Goal: Book appointment/travel/reservation

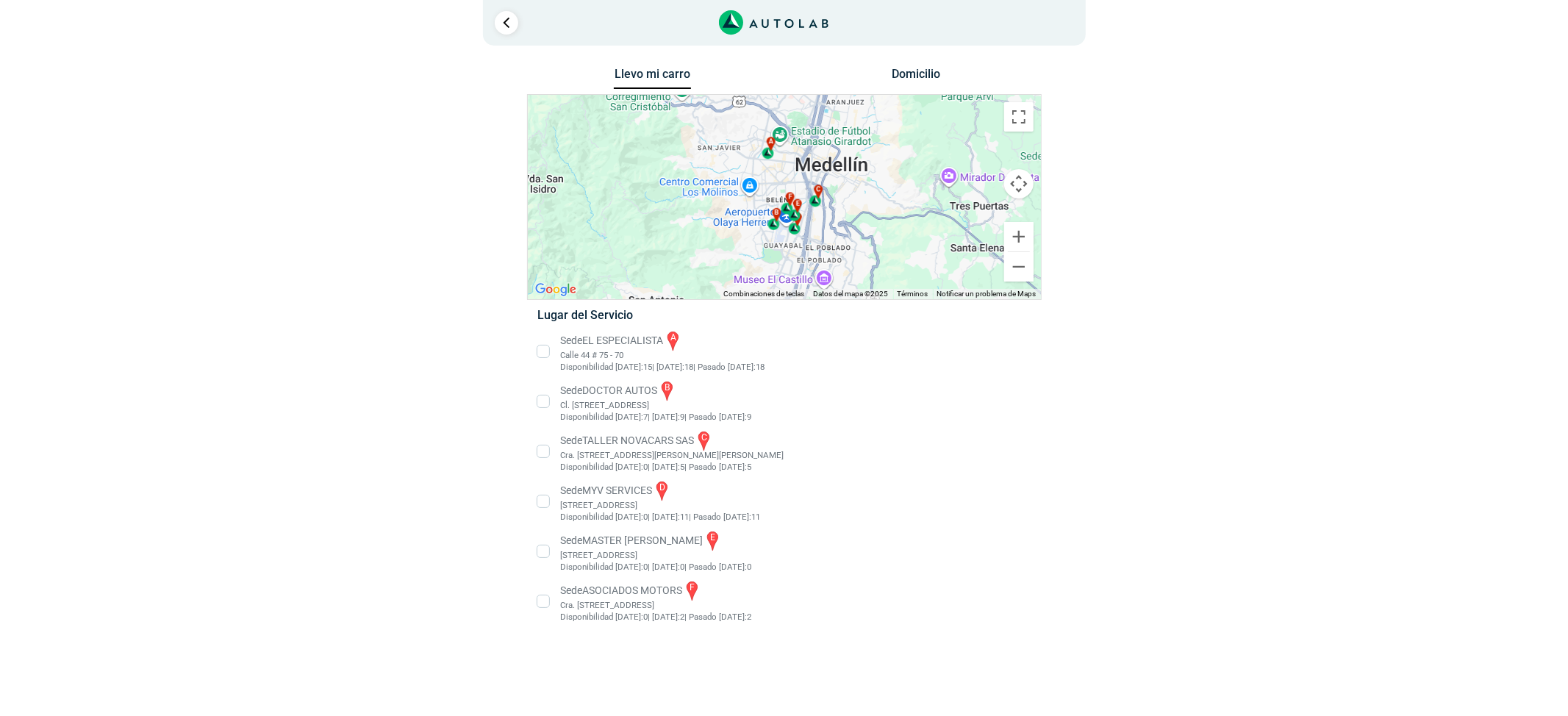
click at [594, 340] on li "Sede EL ESPECIALISTA a Calle 44 # 75 - 70 Disponibilidad [DATE]: 15 | [DATE]: 1…" at bounding box center [784, 351] width 515 height 44
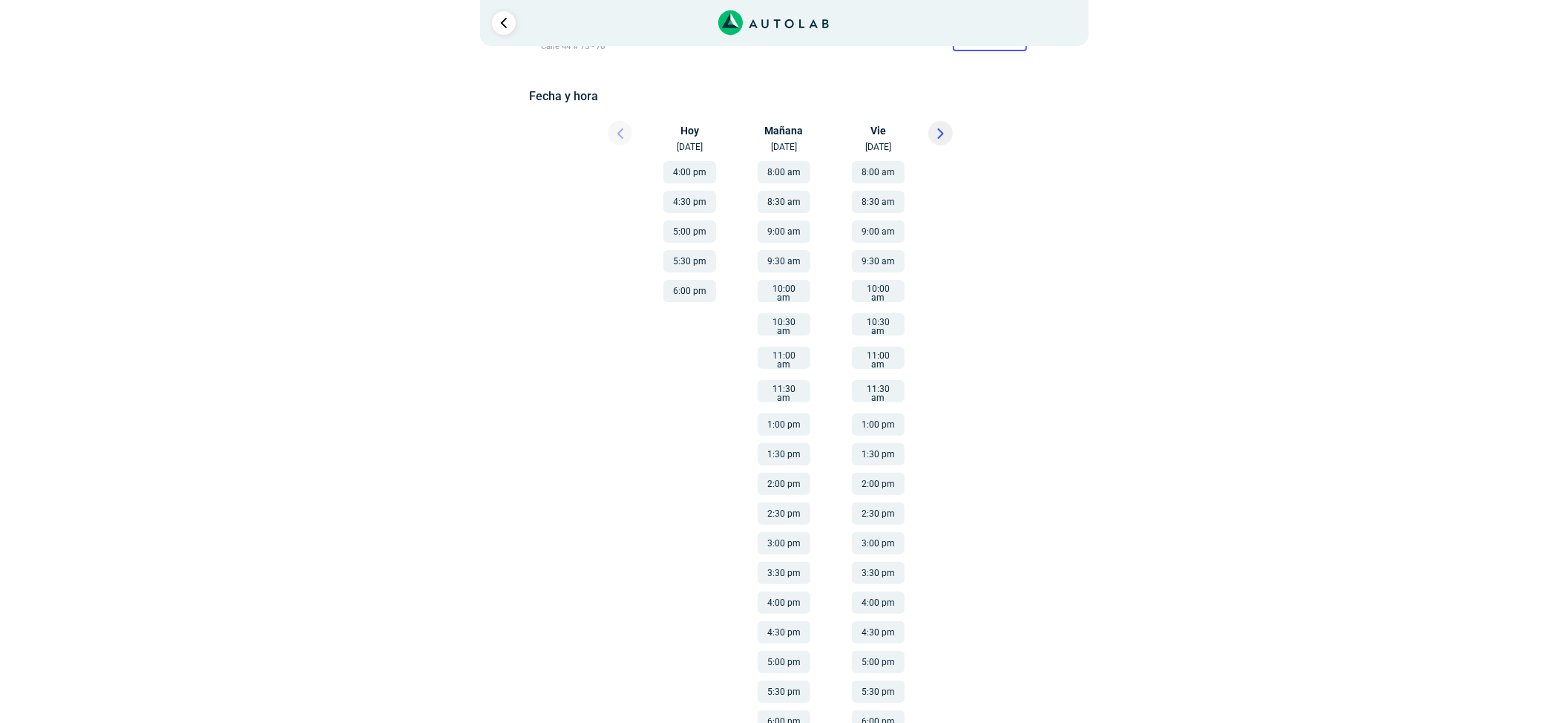
scroll to position [211, 0]
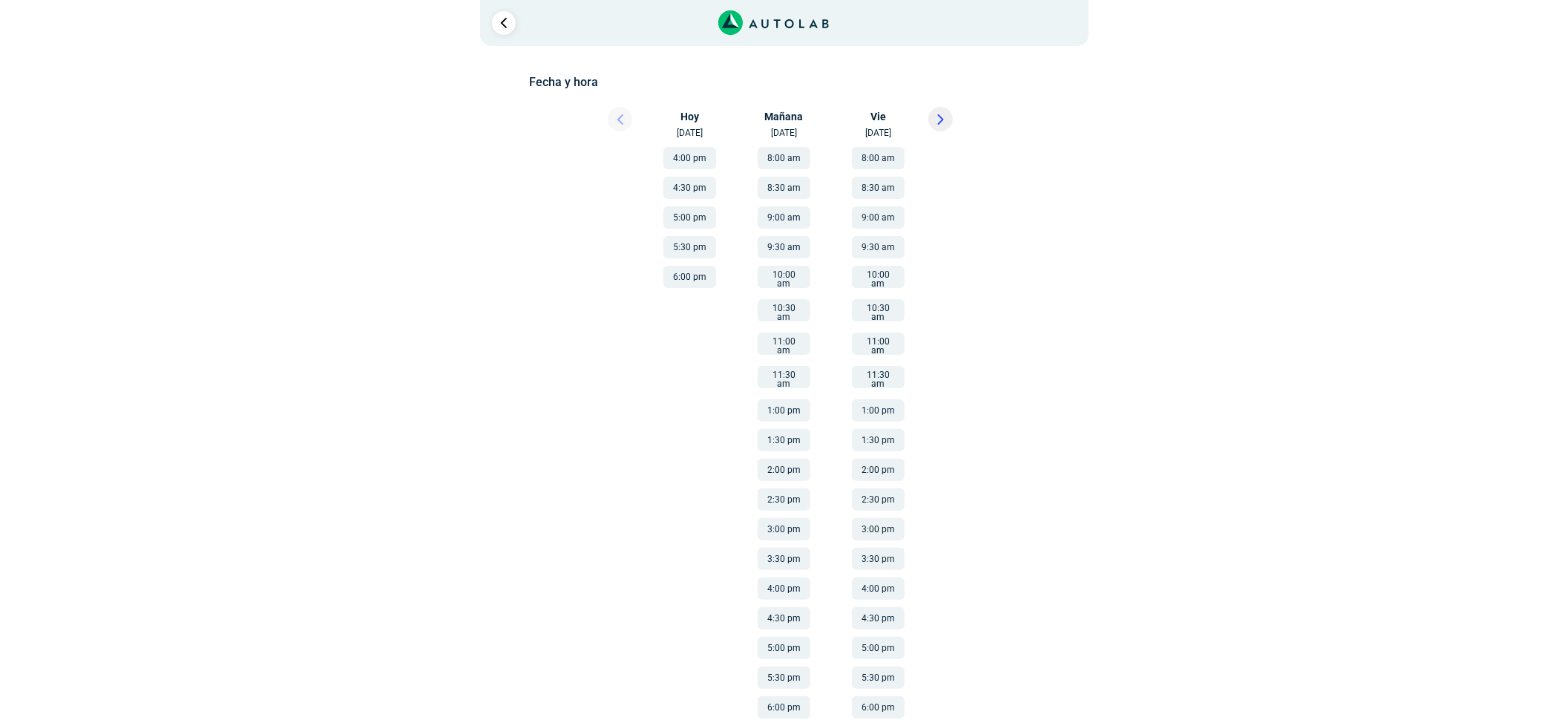
drag, startPoint x: 876, startPoint y: 404, endPoint x: 861, endPoint y: 402, distance: 15.1
click at [876, 404] on button "1:00 pm" at bounding box center [878, 410] width 53 height 22
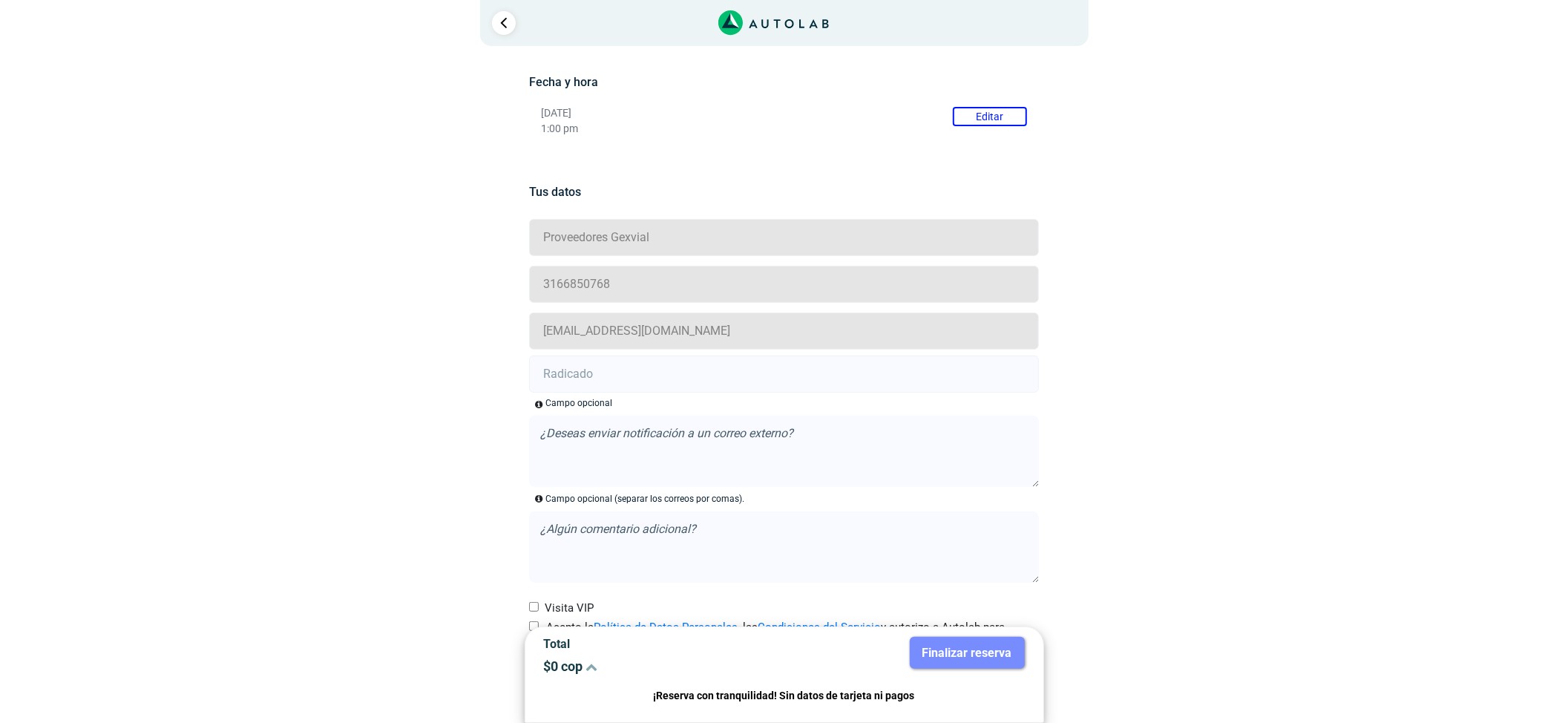
scroll to position [269, 0]
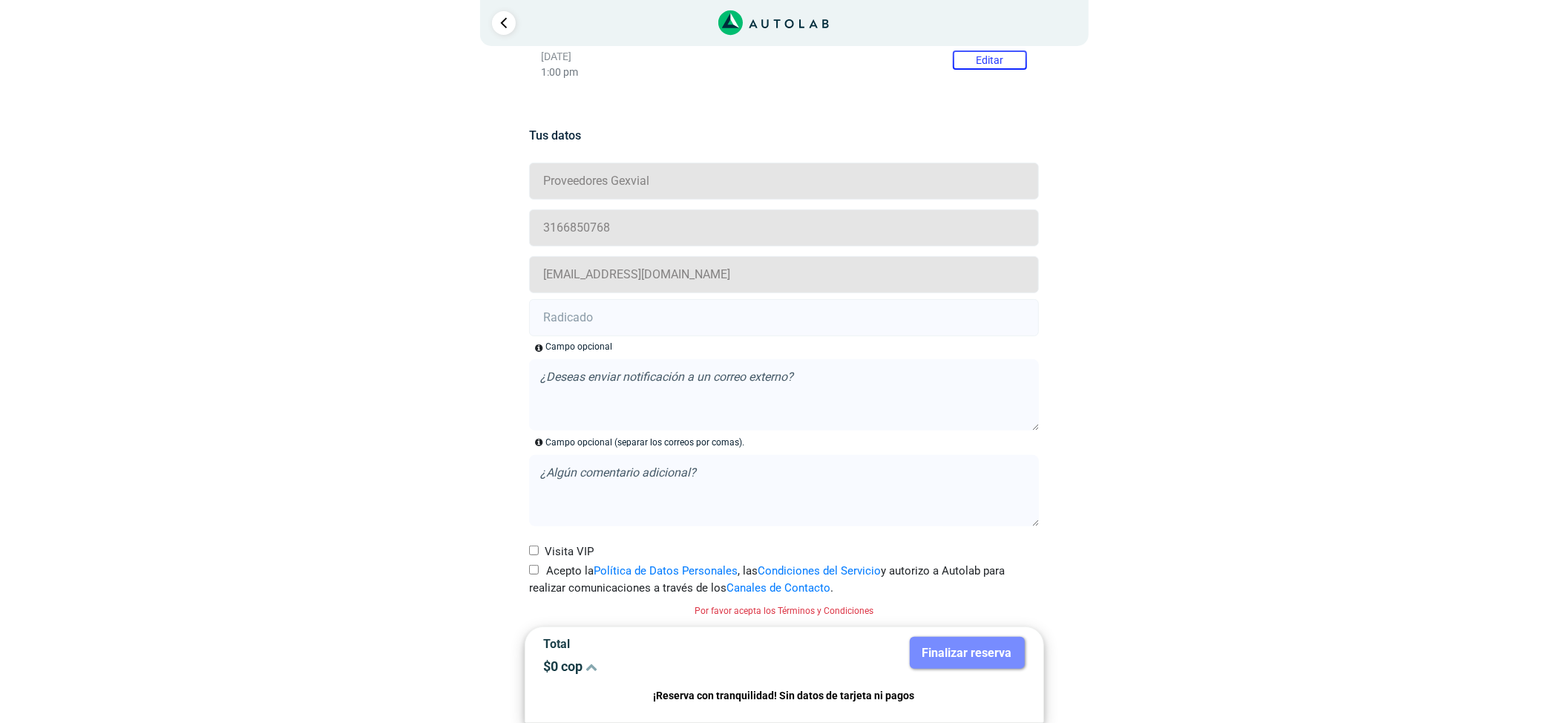
click at [535, 576] on label "Acepto la Política de Datos Personales , las Condiciones del Servicio y autoriz…" at bounding box center [784, 579] width 510 height 33
click at [535, 574] on input "Acepto la Política de Datos Personales , las Condiciones del Servicio y autoriz…" at bounding box center [534, 569] width 10 height 10
checkbox input "true"
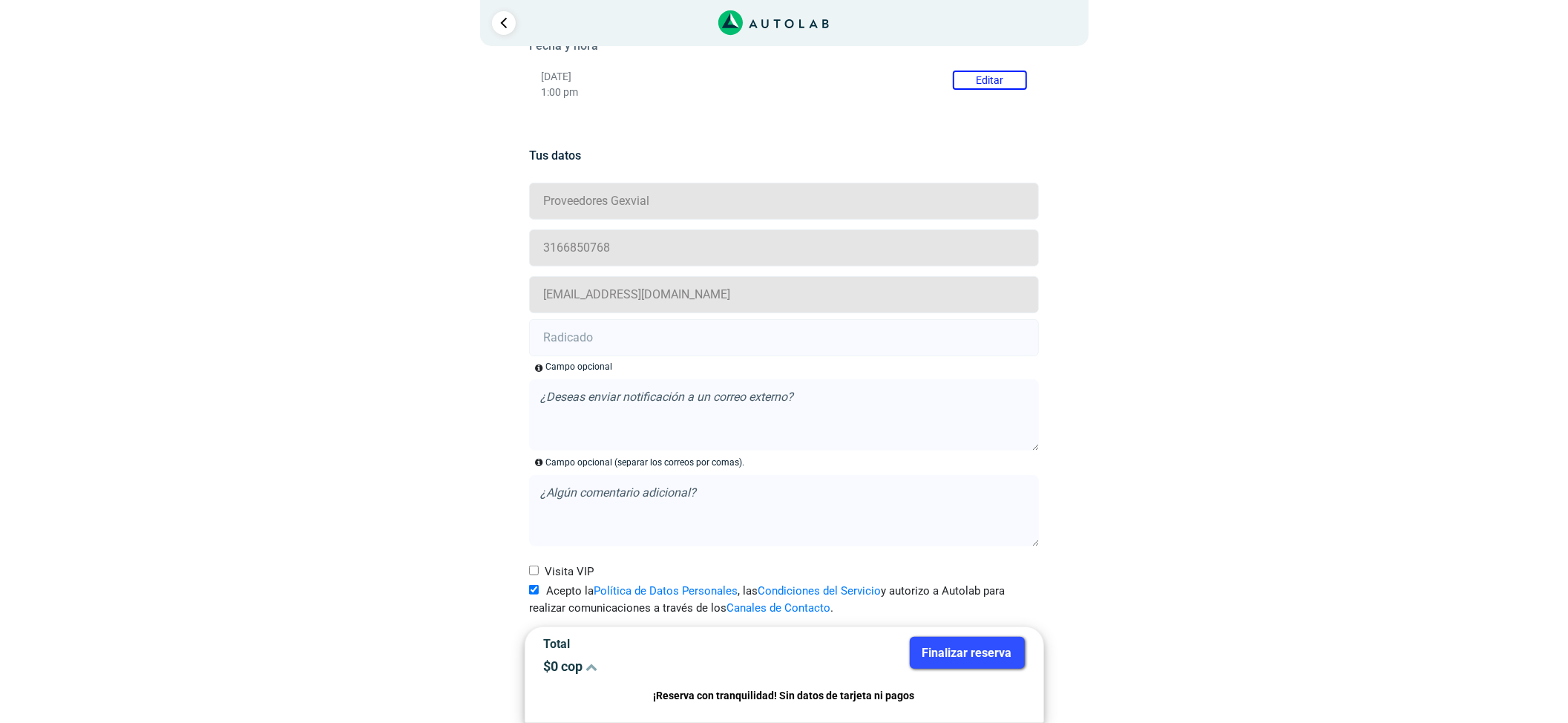
click at [671, 346] on input "text" at bounding box center [784, 338] width 510 height 37
paste input "21020374"
type input "21020374"
click at [971, 649] on button "Finalizar reserva" at bounding box center [967, 653] width 115 height 32
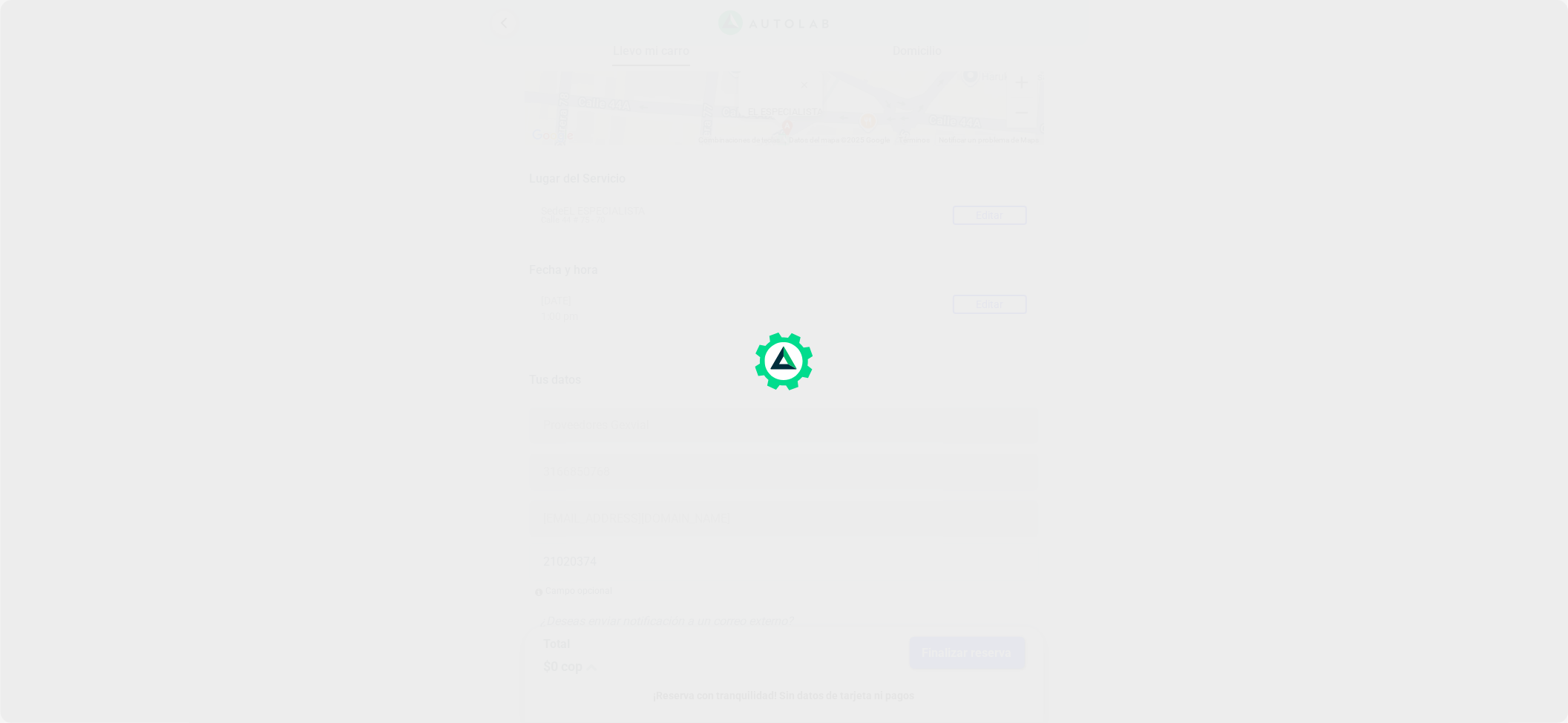
scroll to position [197, 0]
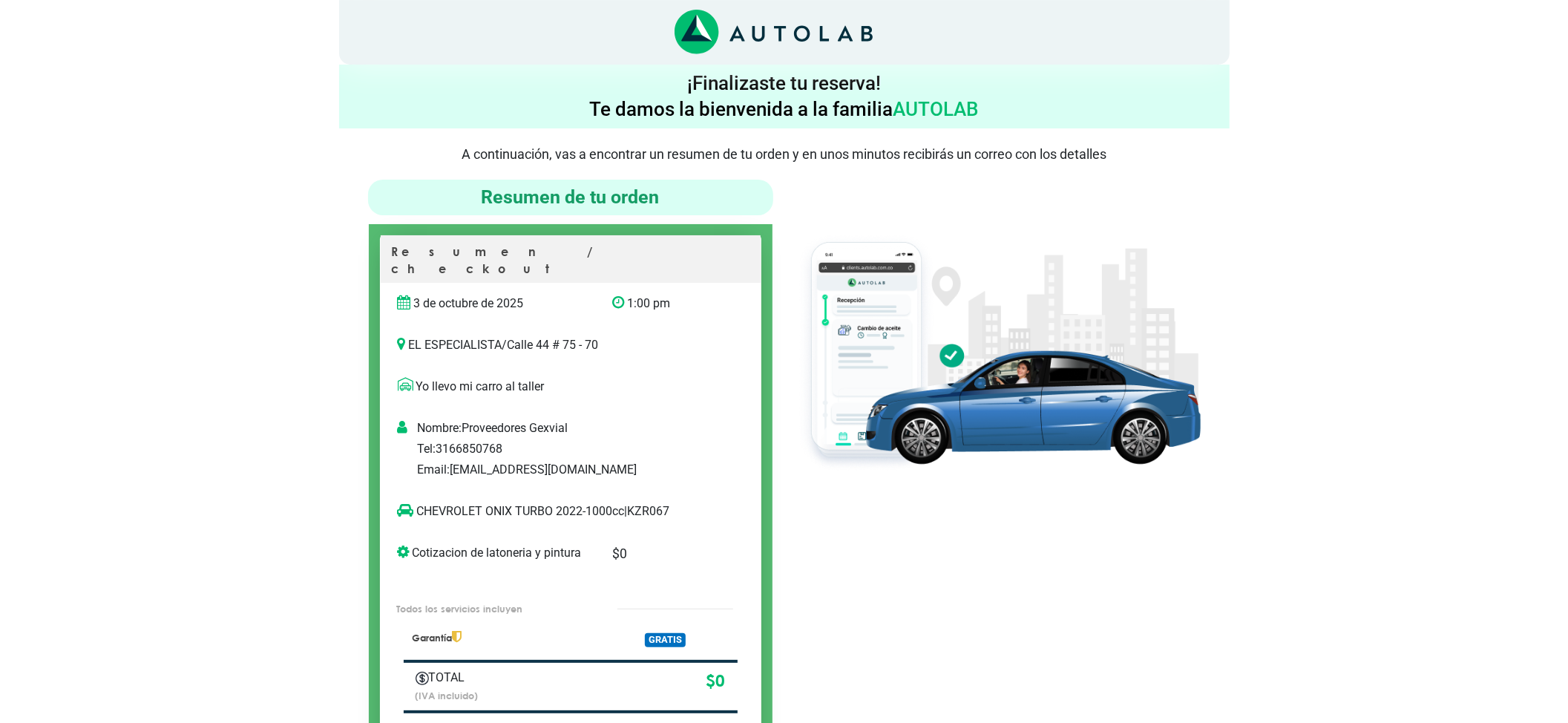
click at [643, 503] on p "CHEVROLET ONIX TURBO 2022-1000cc | KZR067" at bounding box center [555, 512] width 315 height 18
copy p "KZR067"
drag, startPoint x: 517, startPoint y: 489, endPoint x: 410, endPoint y: 488, distance: 107.0
click at [410, 503] on p "CHEVROLET ONIX TURBO 2022-1000cc | KZR067" at bounding box center [555, 512] width 315 height 18
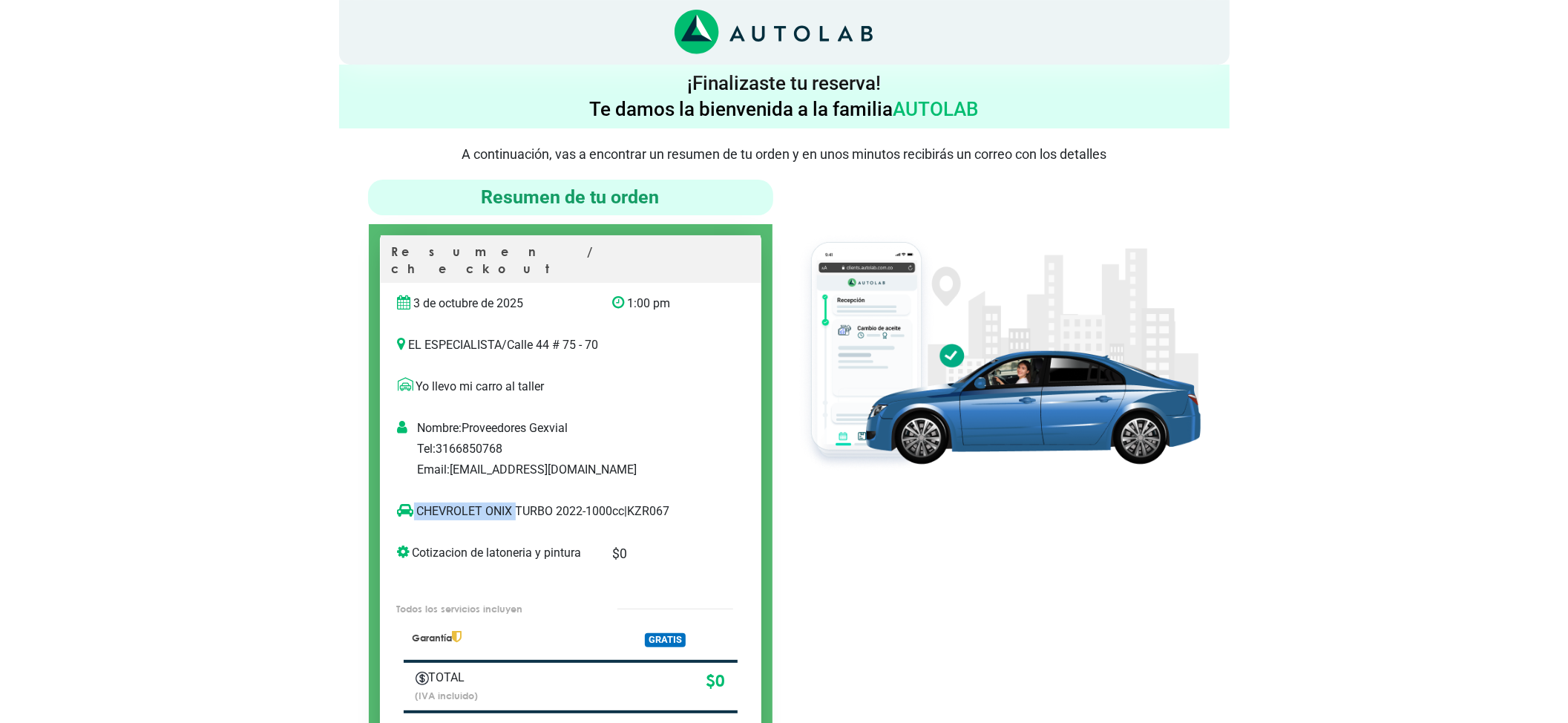
copy p "CHEVROLET ONIX"
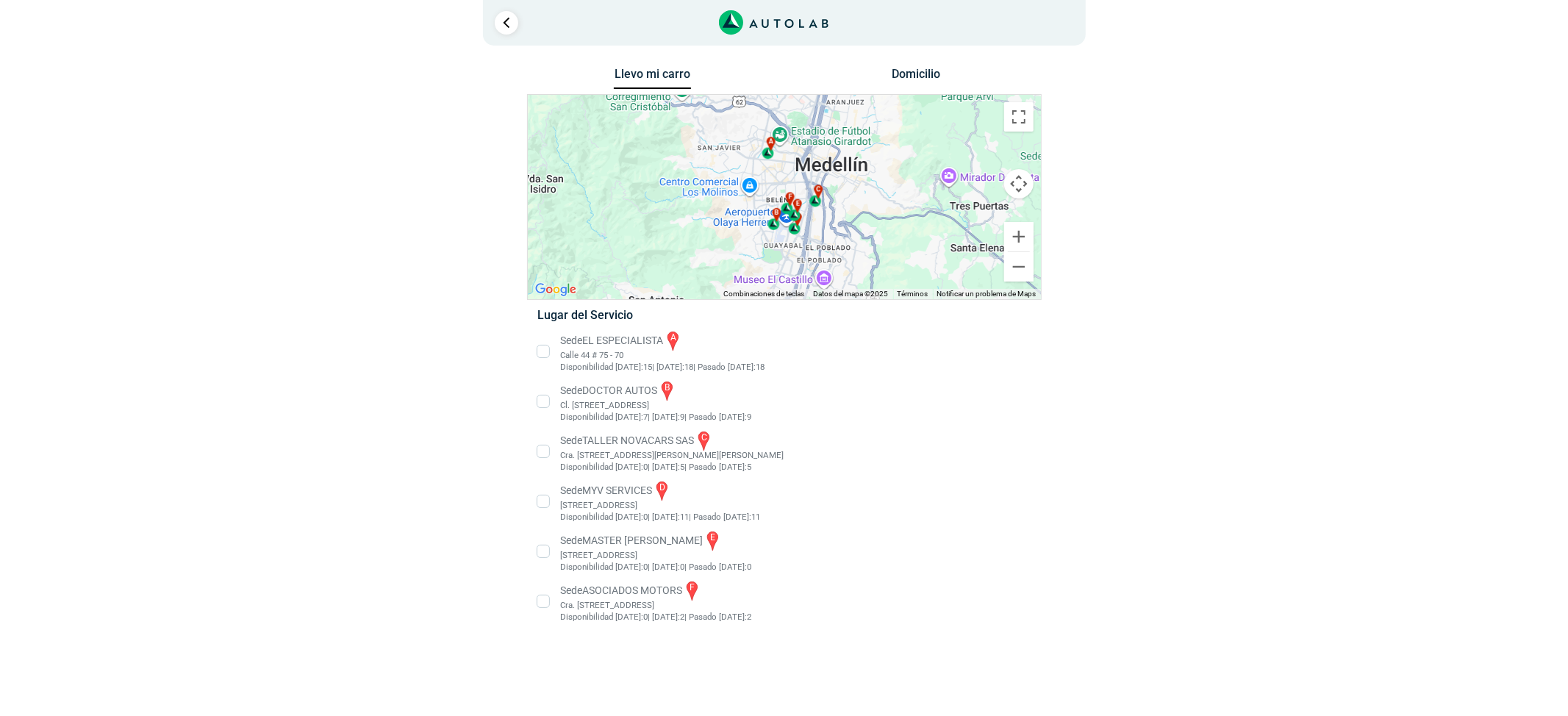
click at [634, 553] on li "Sede MASTER MOTRIZ e Cl 20 #52 35, Guayabal, Medellín, Guayabal, Medellín, Anti…" at bounding box center [784, 552] width 515 height 44
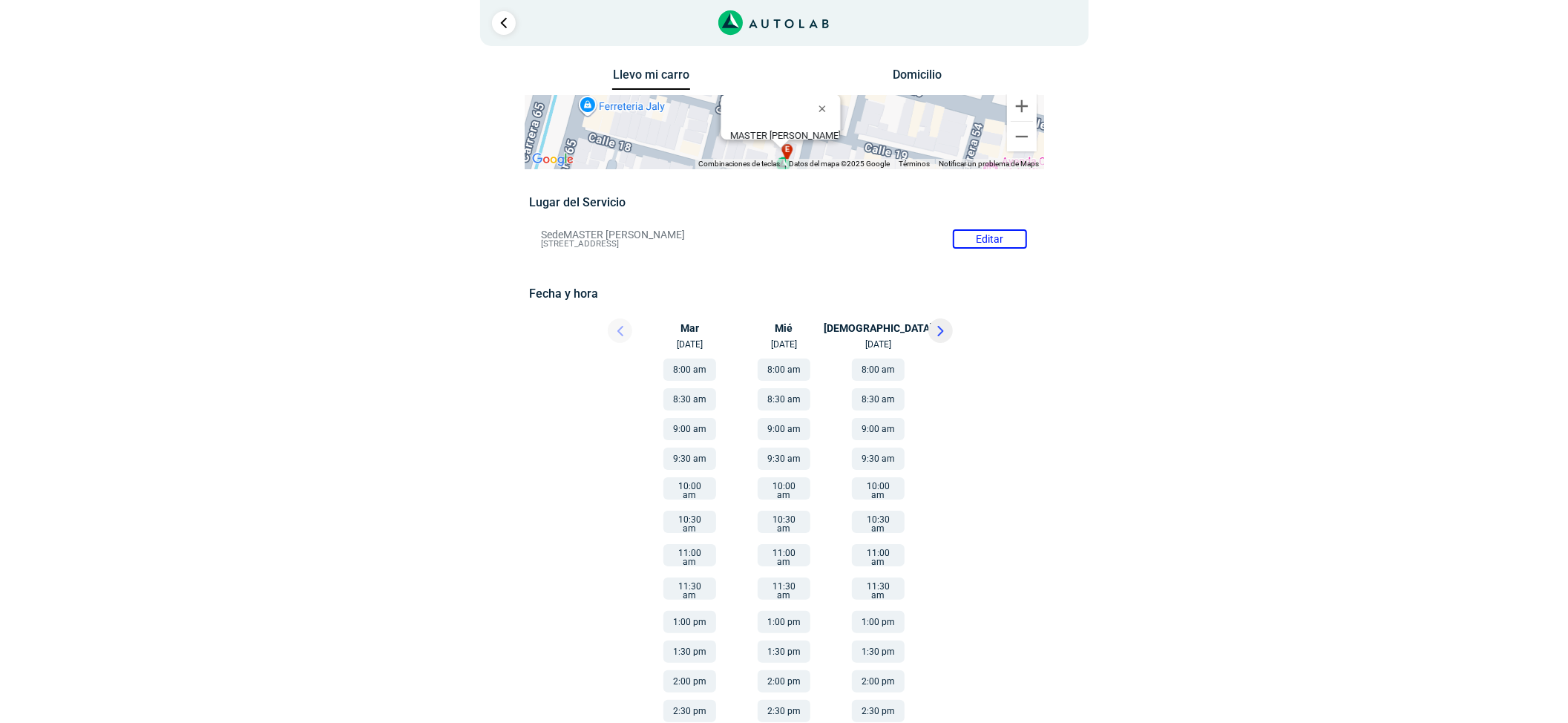
scroll to position [33, 0]
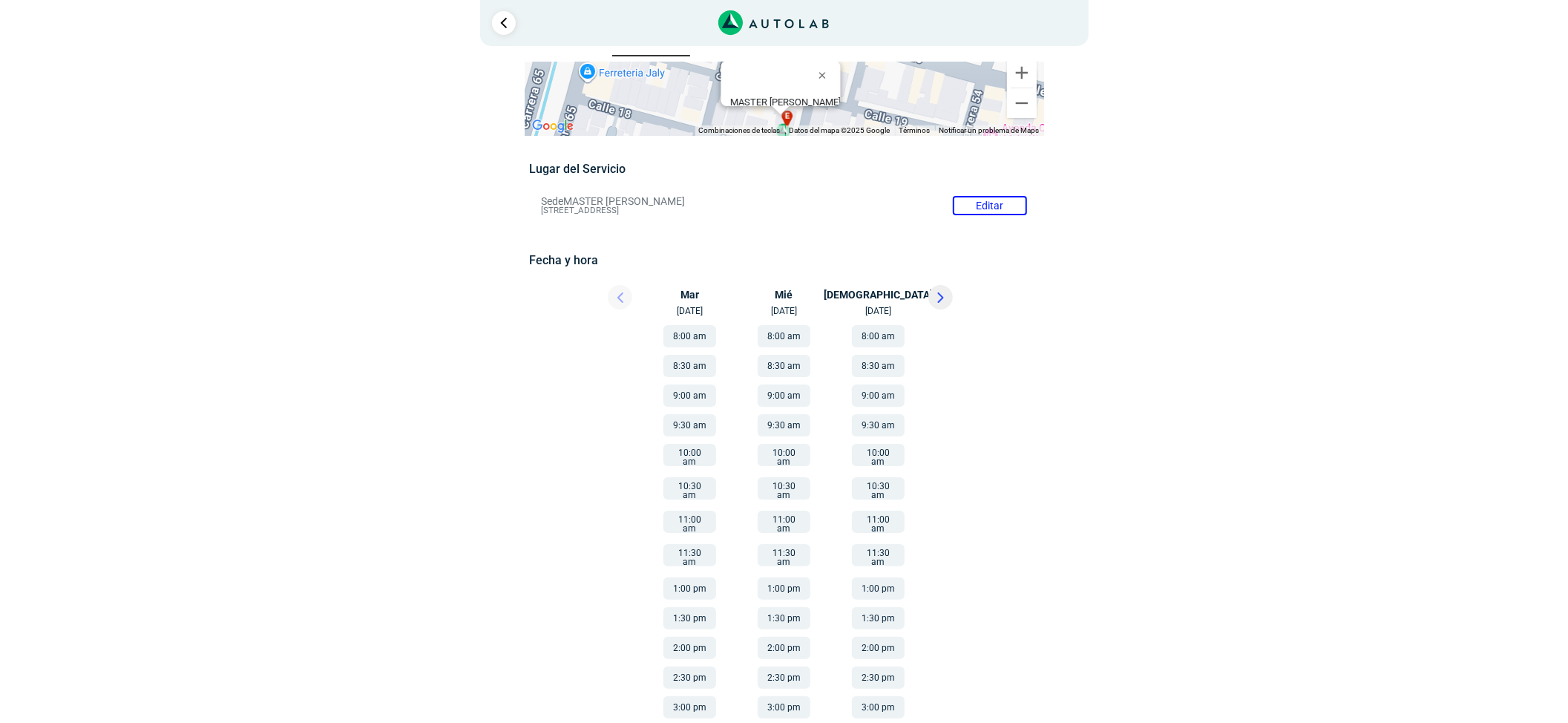
click at [794, 329] on button "8:00 am" at bounding box center [784, 336] width 53 height 22
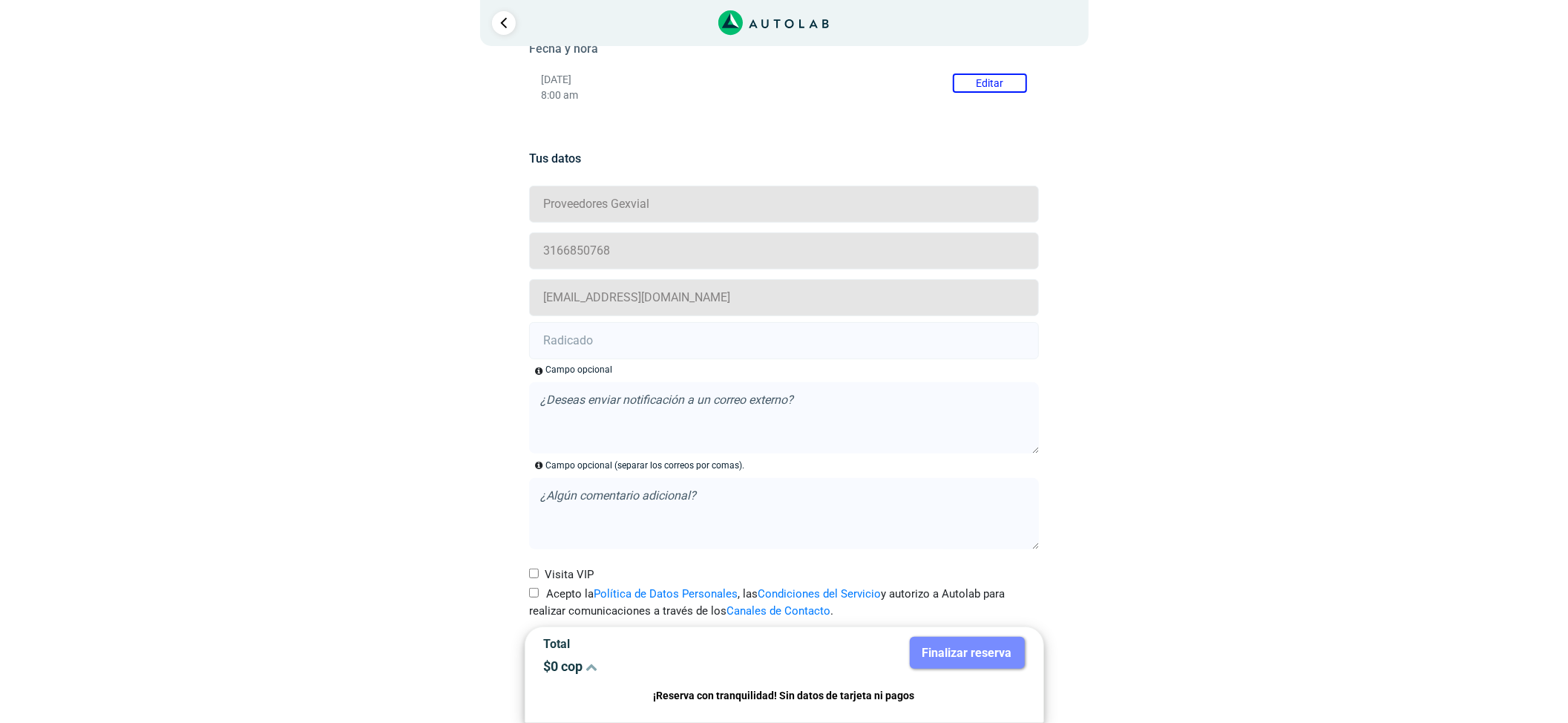
scroll to position [269, 0]
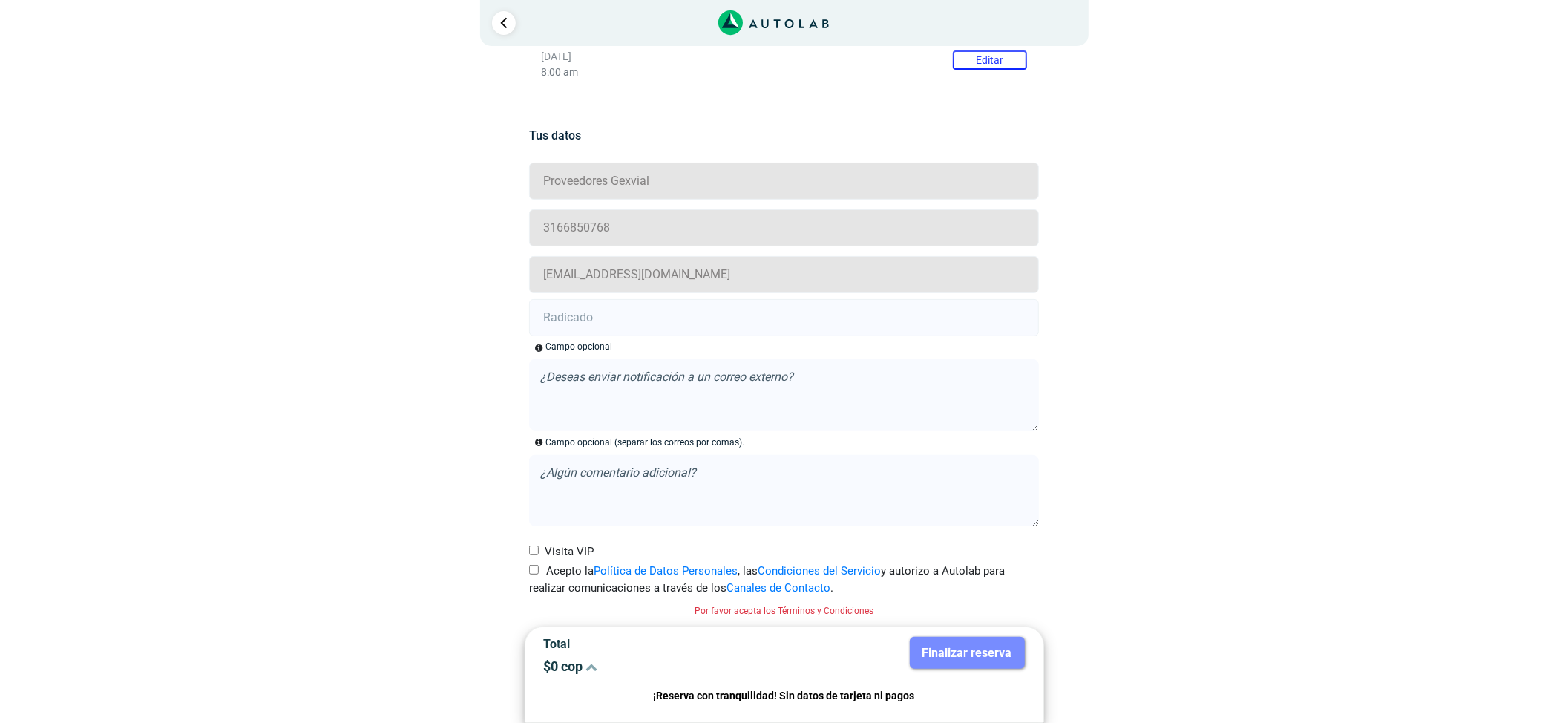
click at [754, 330] on input "text" at bounding box center [784, 317] width 510 height 37
paste input "21016896"
type input "21016896"
click at [535, 574] on input "Acepto la Política de Datos Personales , las Condiciones del Servicio y autoriz…" at bounding box center [534, 569] width 10 height 10
checkbox input "true"
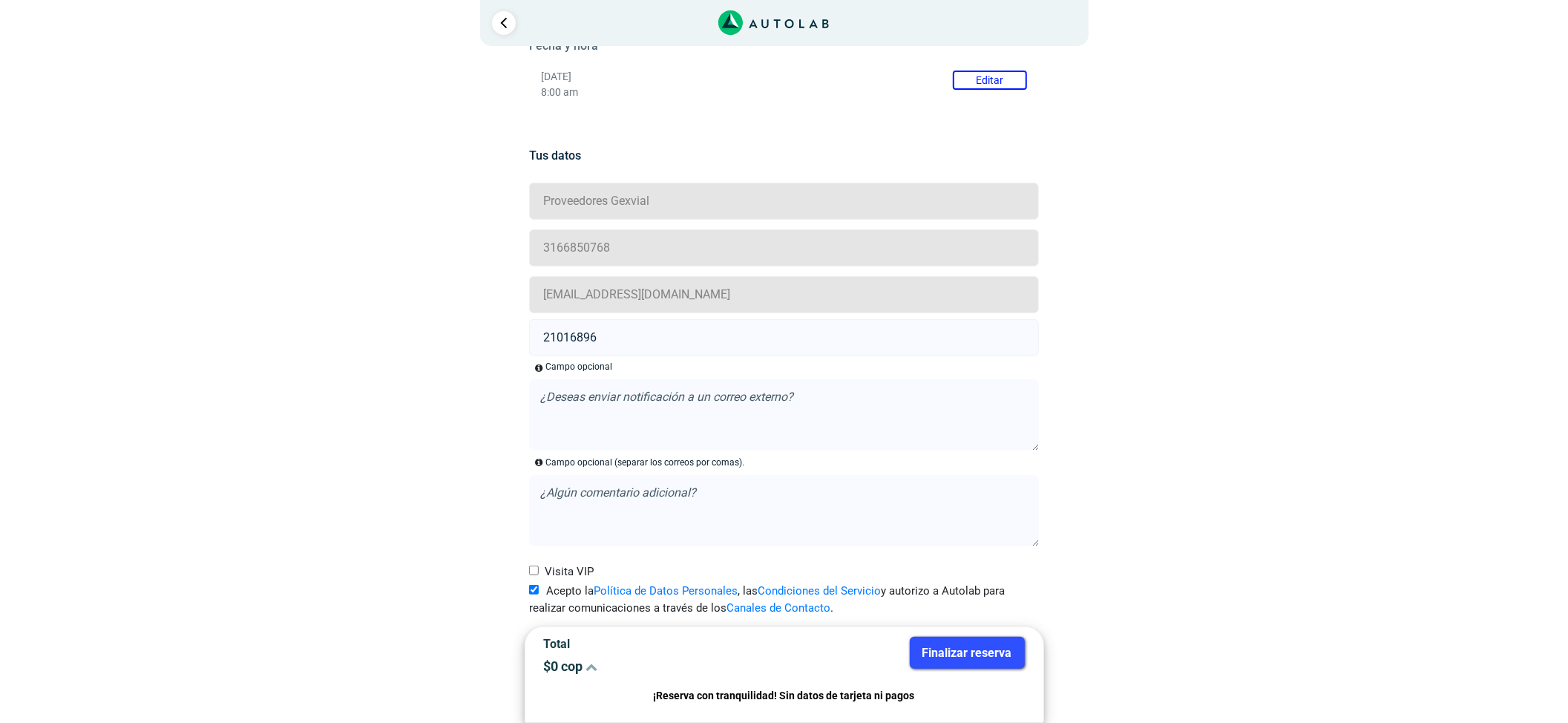
scroll to position [249, 0]
click at [985, 656] on button "Finalizar reserva" at bounding box center [967, 653] width 115 height 32
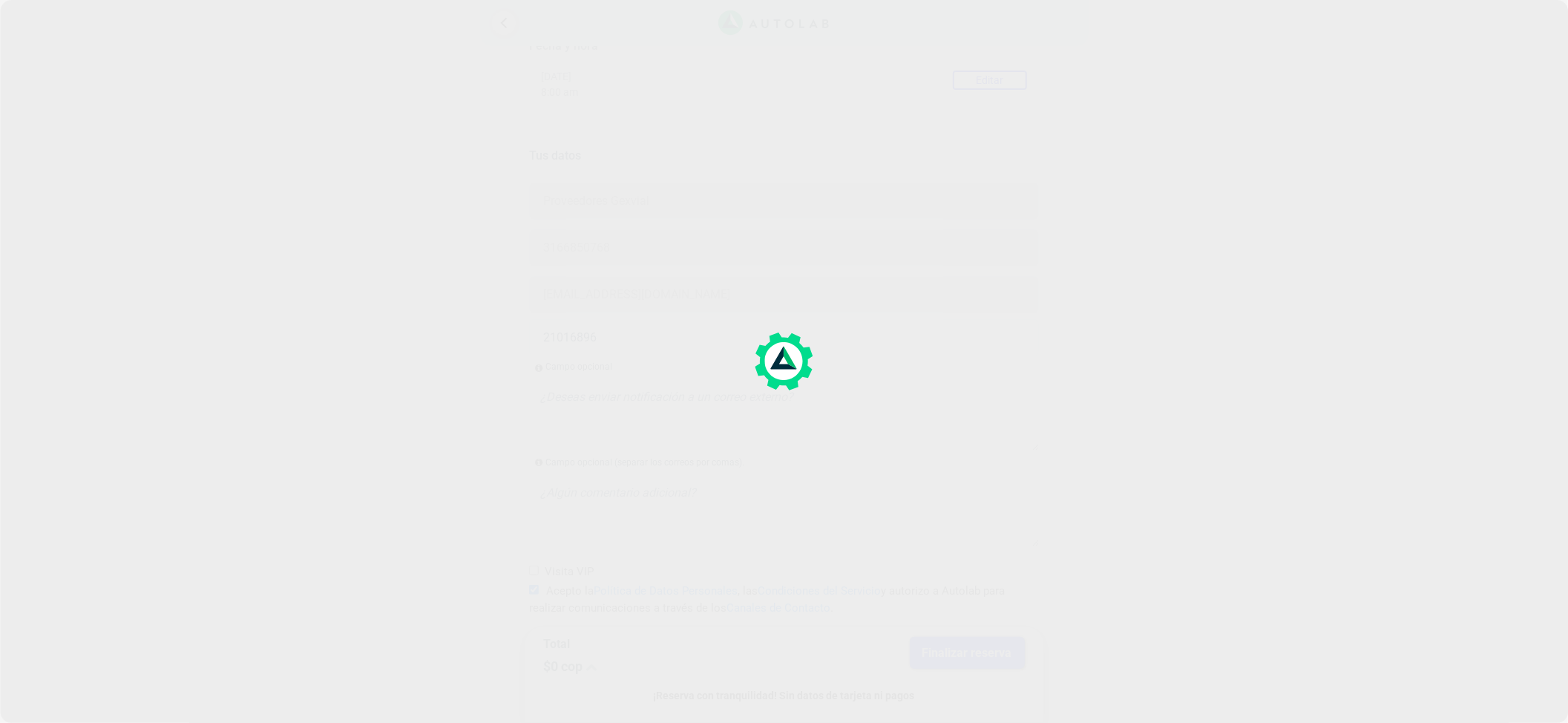
scroll to position [0, 0]
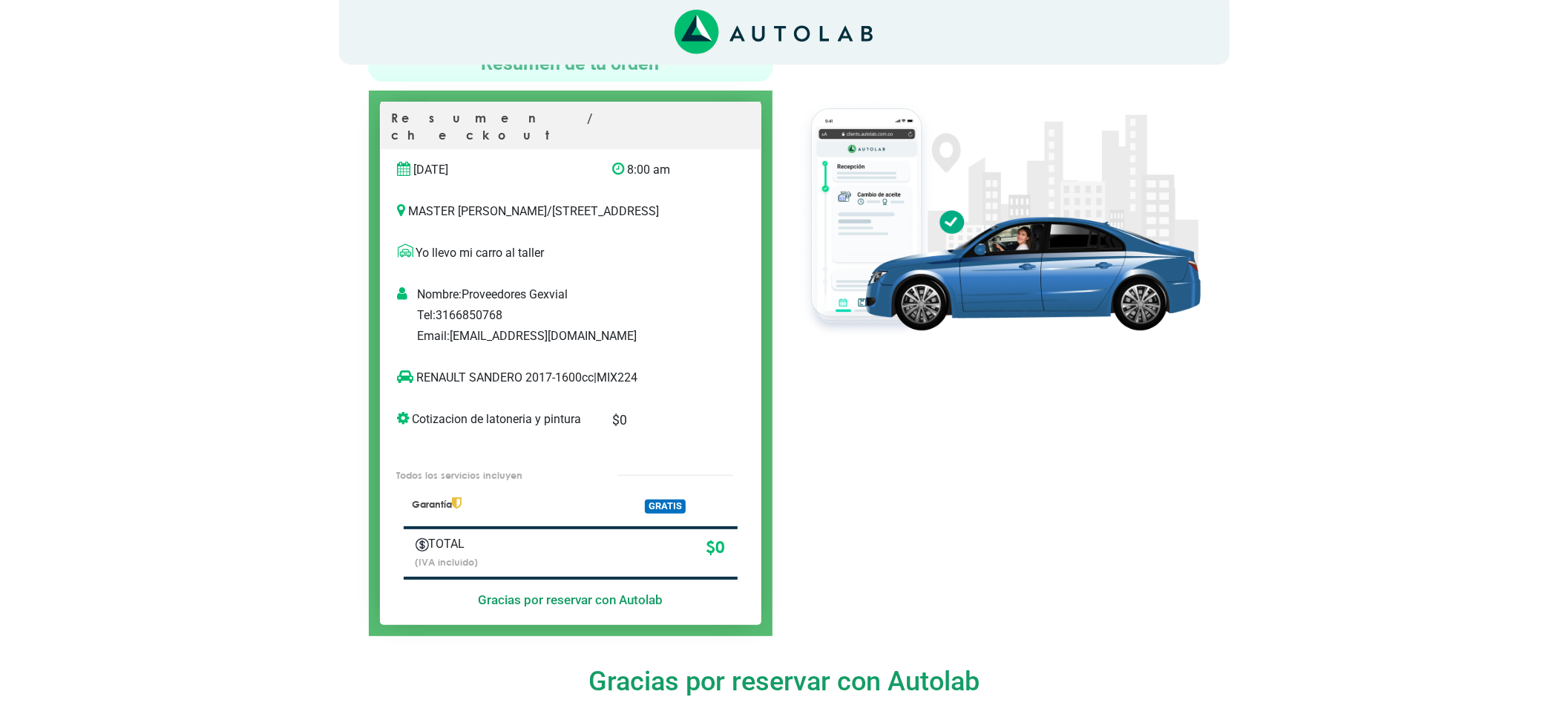
scroll to position [99, 0]
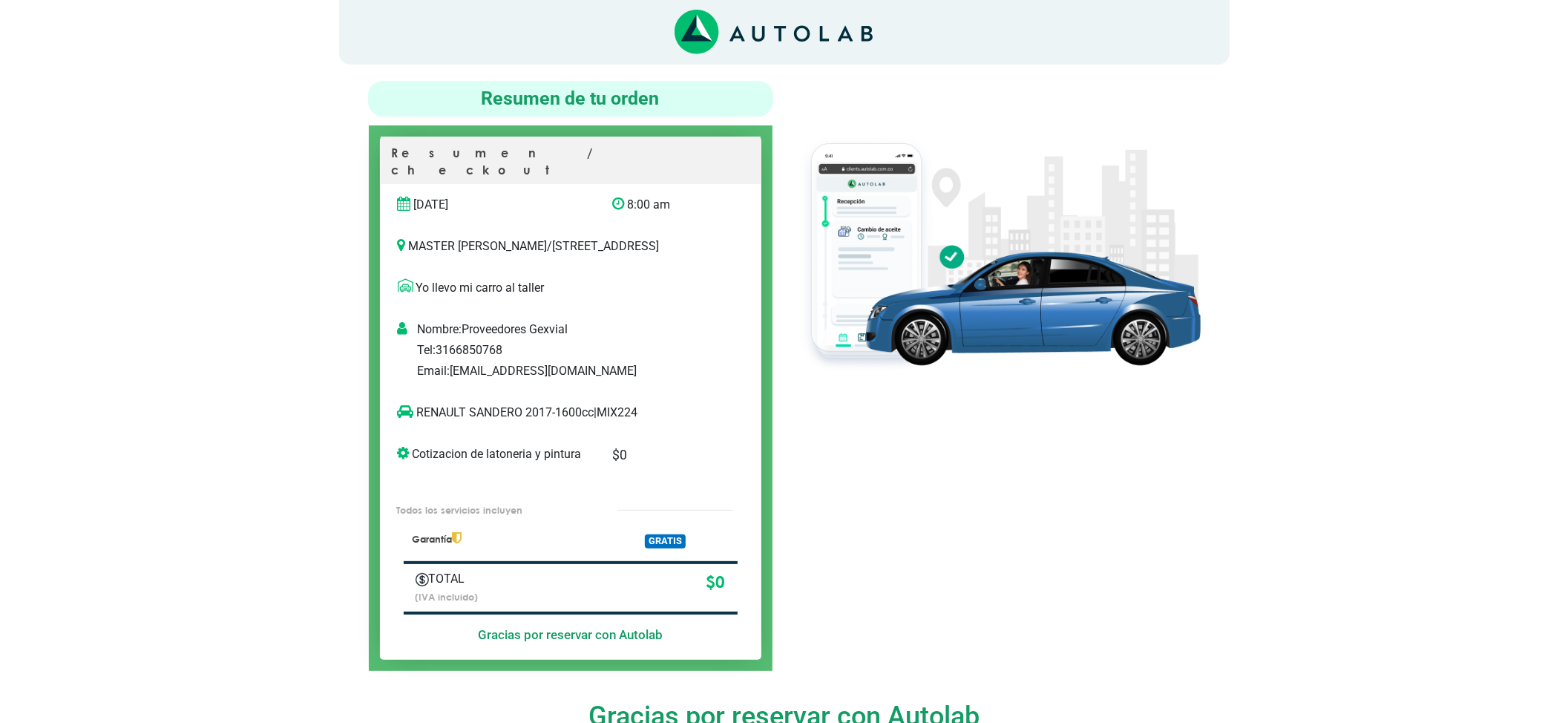
click at [613, 420] on p "RENAULT SANDERO 2017-1600cc | MIX224" at bounding box center [555, 413] width 315 height 18
click at [617, 416] on p "RENAULT SANDERO 2017-1600cc | MIX224" at bounding box center [555, 413] width 315 height 18
copy p "MIX224"
copy p "RENAULT SANDERO"
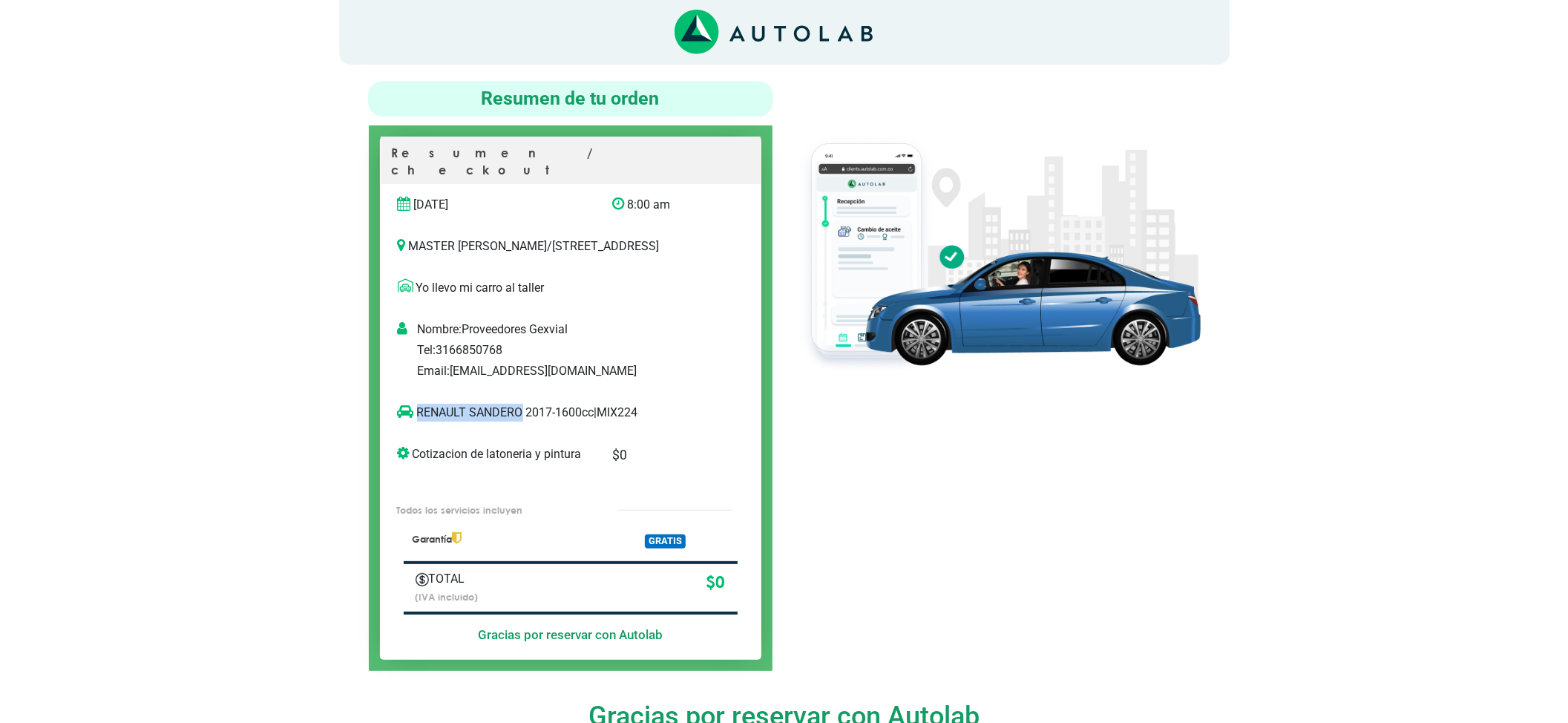
drag, startPoint x: 523, startPoint y: 411, endPoint x: 221, endPoint y: 432, distance: 302.7
click at [411, 419] on p "RENAULT SANDERO 2017-1600cc | MIX224" at bounding box center [555, 413] width 315 height 18
